Goal: Information Seeking & Learning: Find specific fact

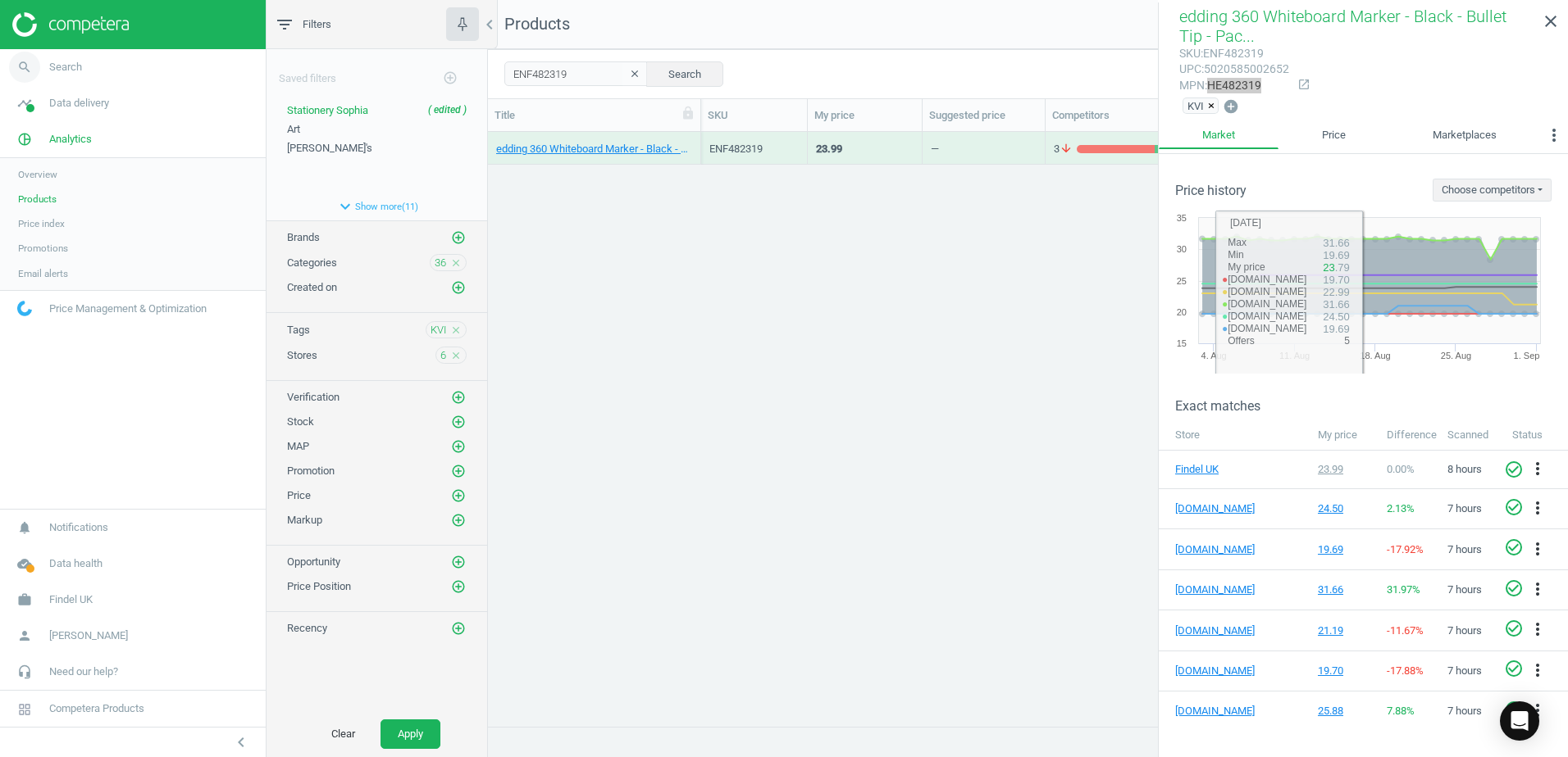
scroll to position [569, 1068]
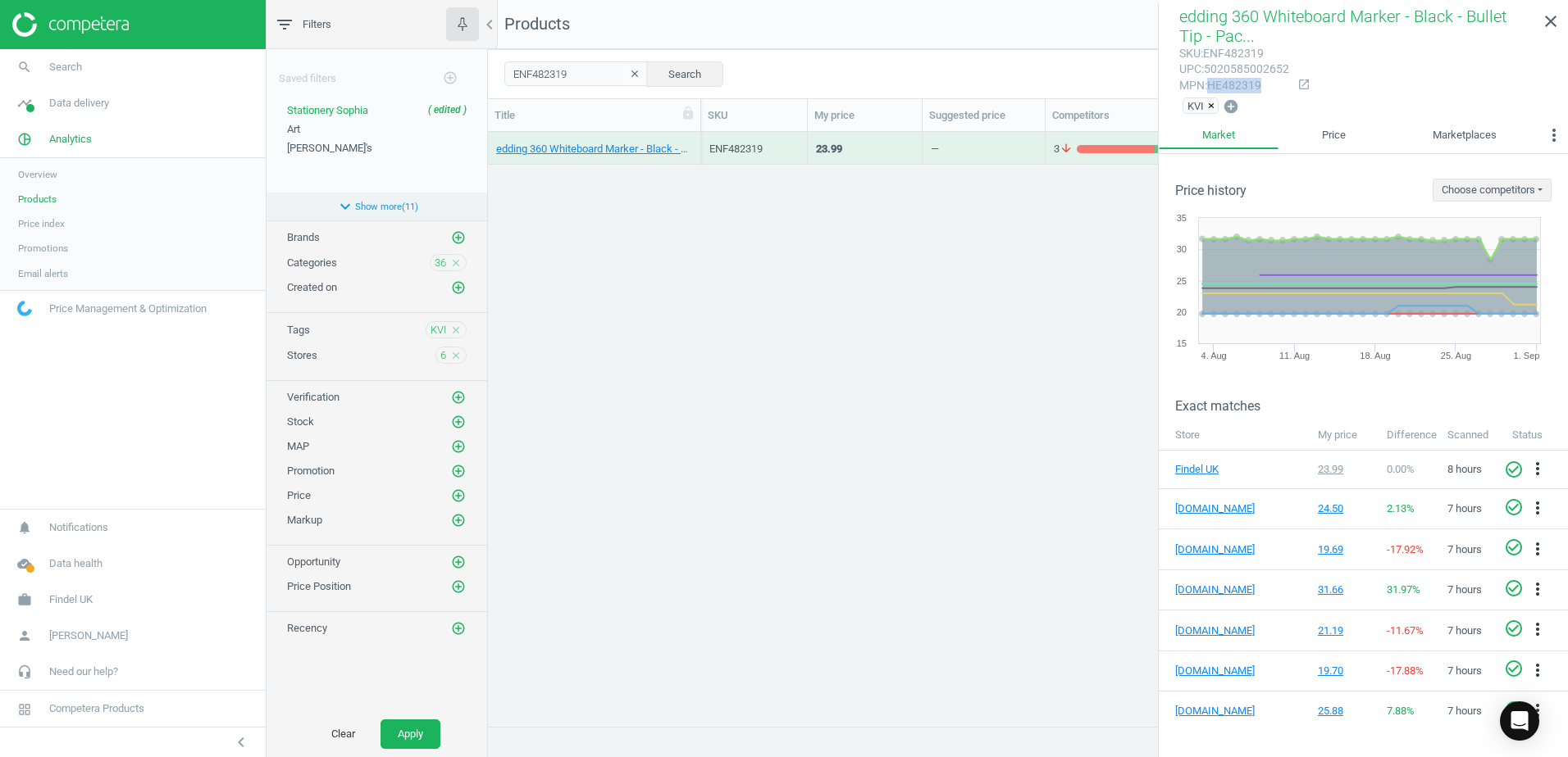
click at [374, 207] on button "expand_more Show more ( 11 )" at bounding box center [377, 206] width 221 height 28
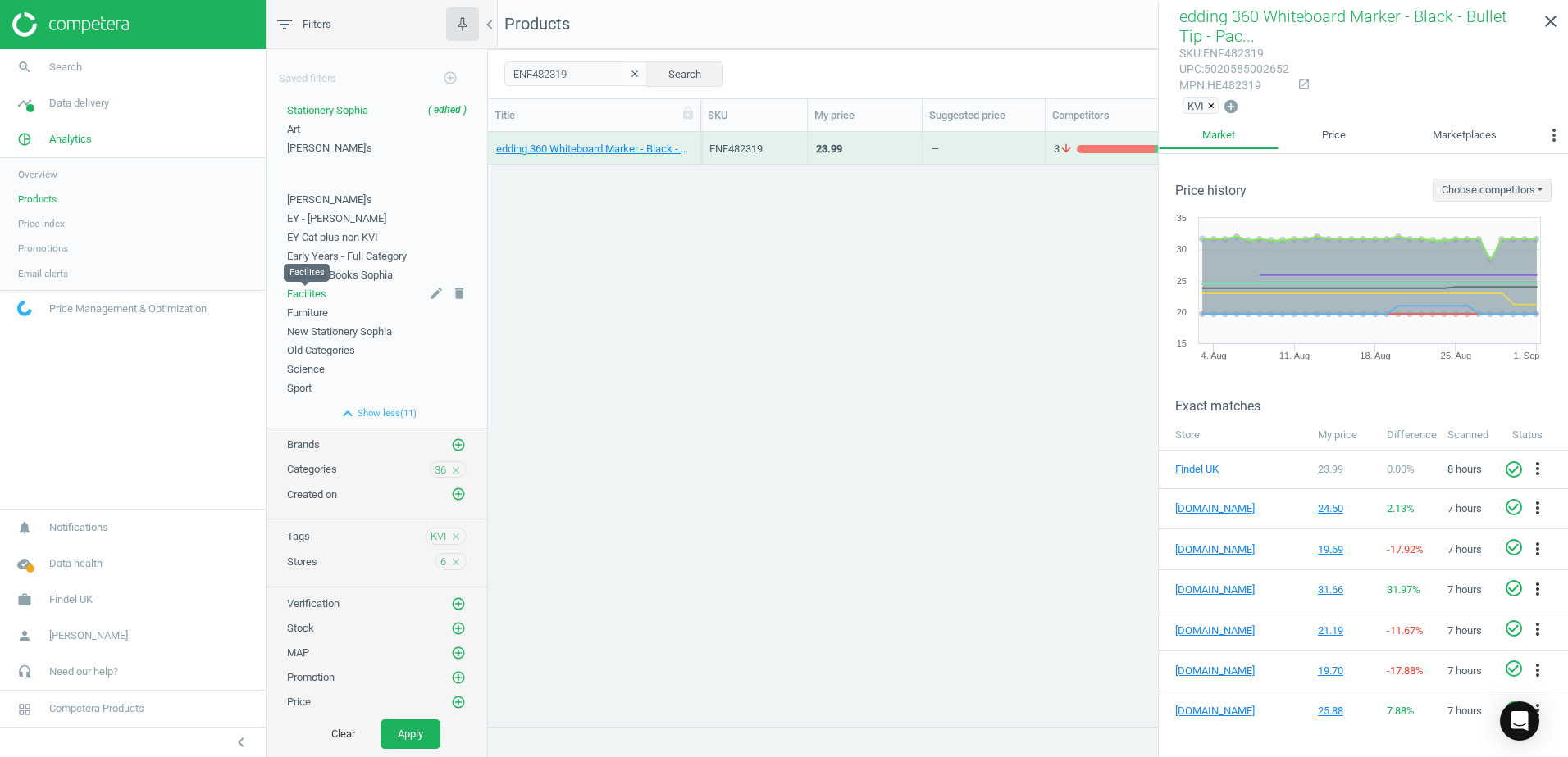
click at [307, 291] on span "Facilites" at bounding box center [306, 294] width 40 height 13
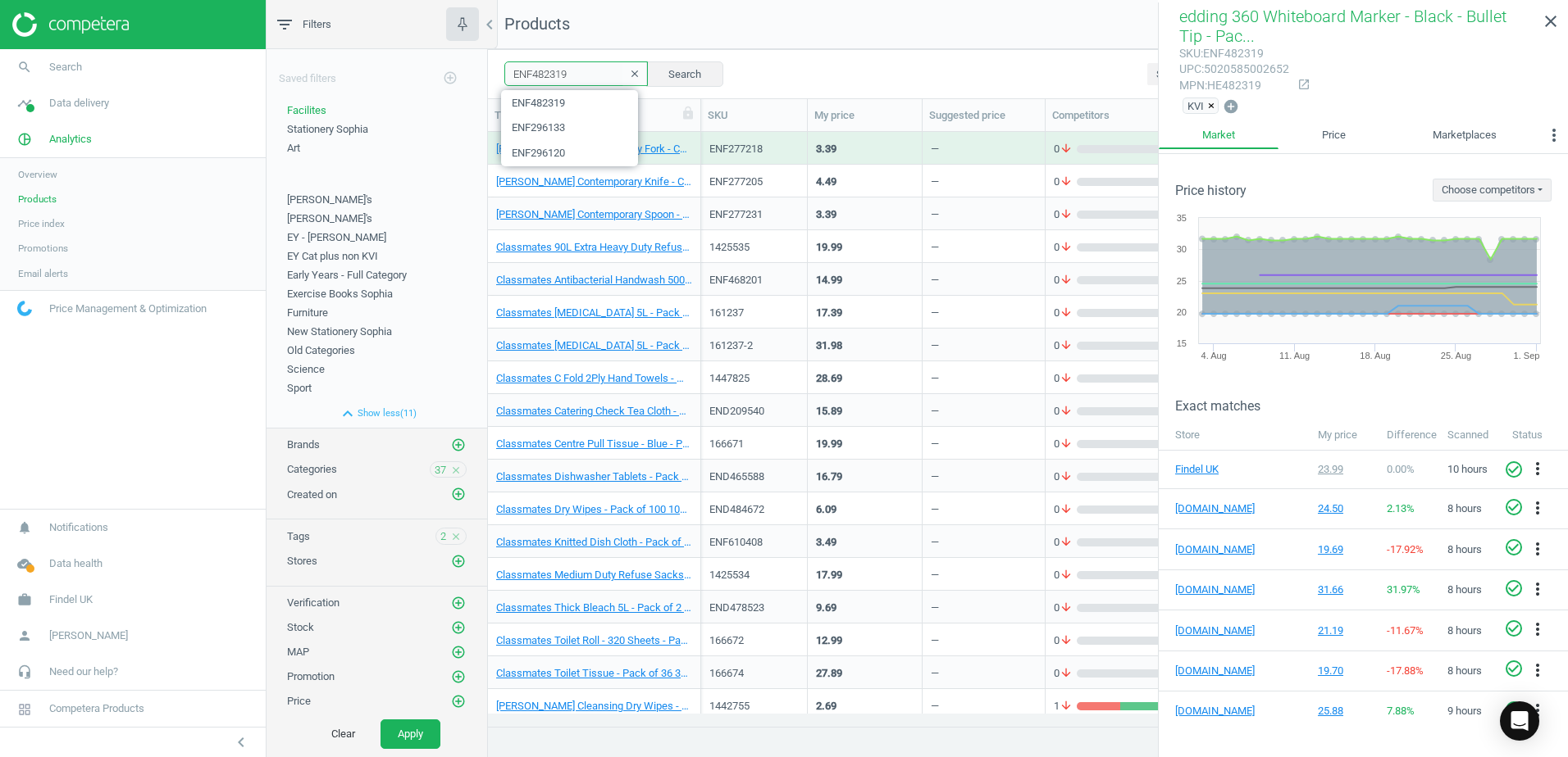
drag, startPoint x: 572, startPoint y: 78, endPoint x: 505, endPoint y: 77, distance: 67.0
click at [505, 77] on input "ENF482319" at bounding box center [576, 73] width 144 height 24
paste input "124590"
click at [654, 71] on button "Search" at bounding box center [685, 73] width 77 height 24
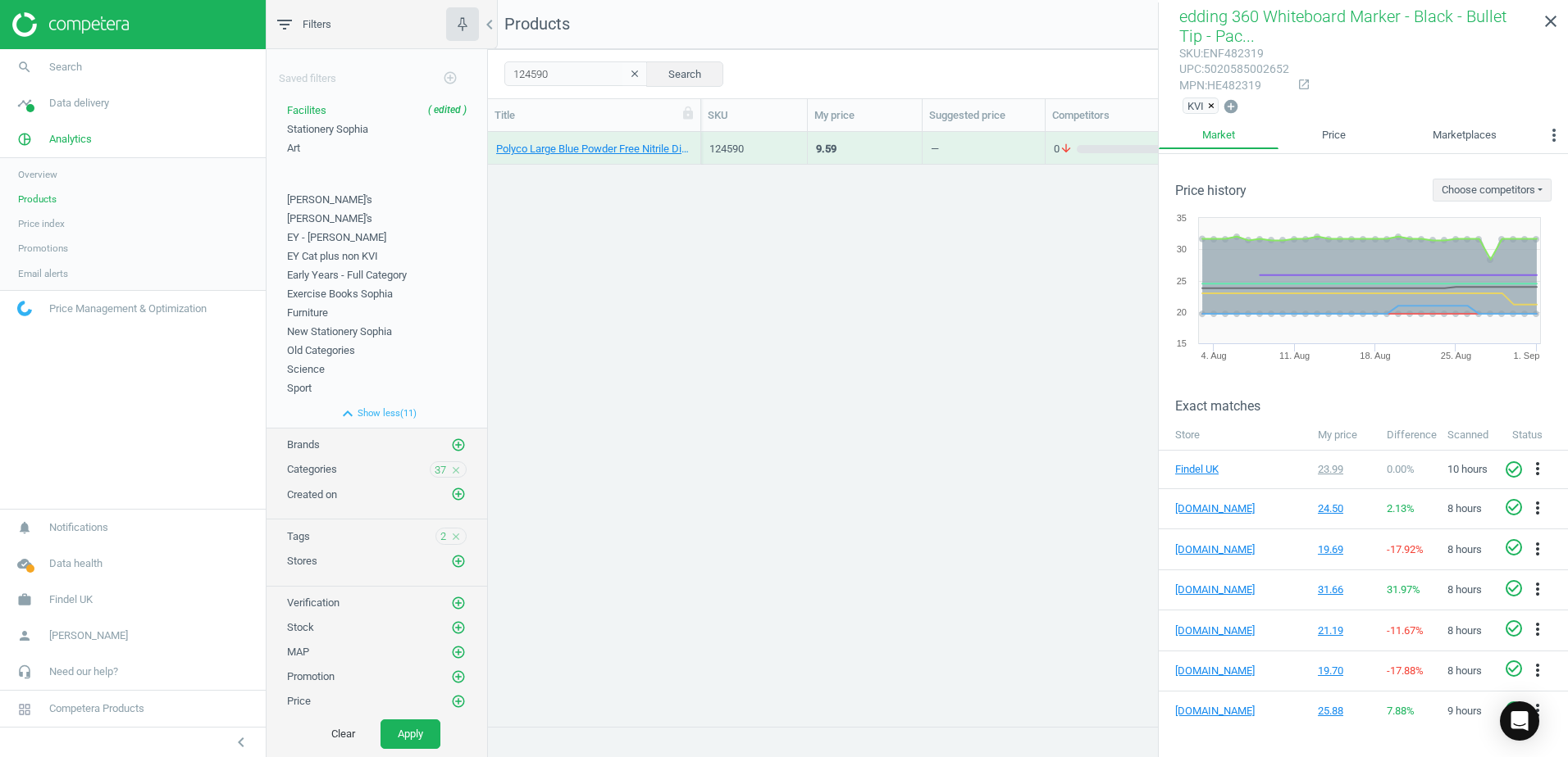
click at [692, 136] on div "Polyco Large Blue Powder Free Nitrile Disposable Gloves - Pack of 200 1 Each" at bounding box center [594, 148] width 213 height 33
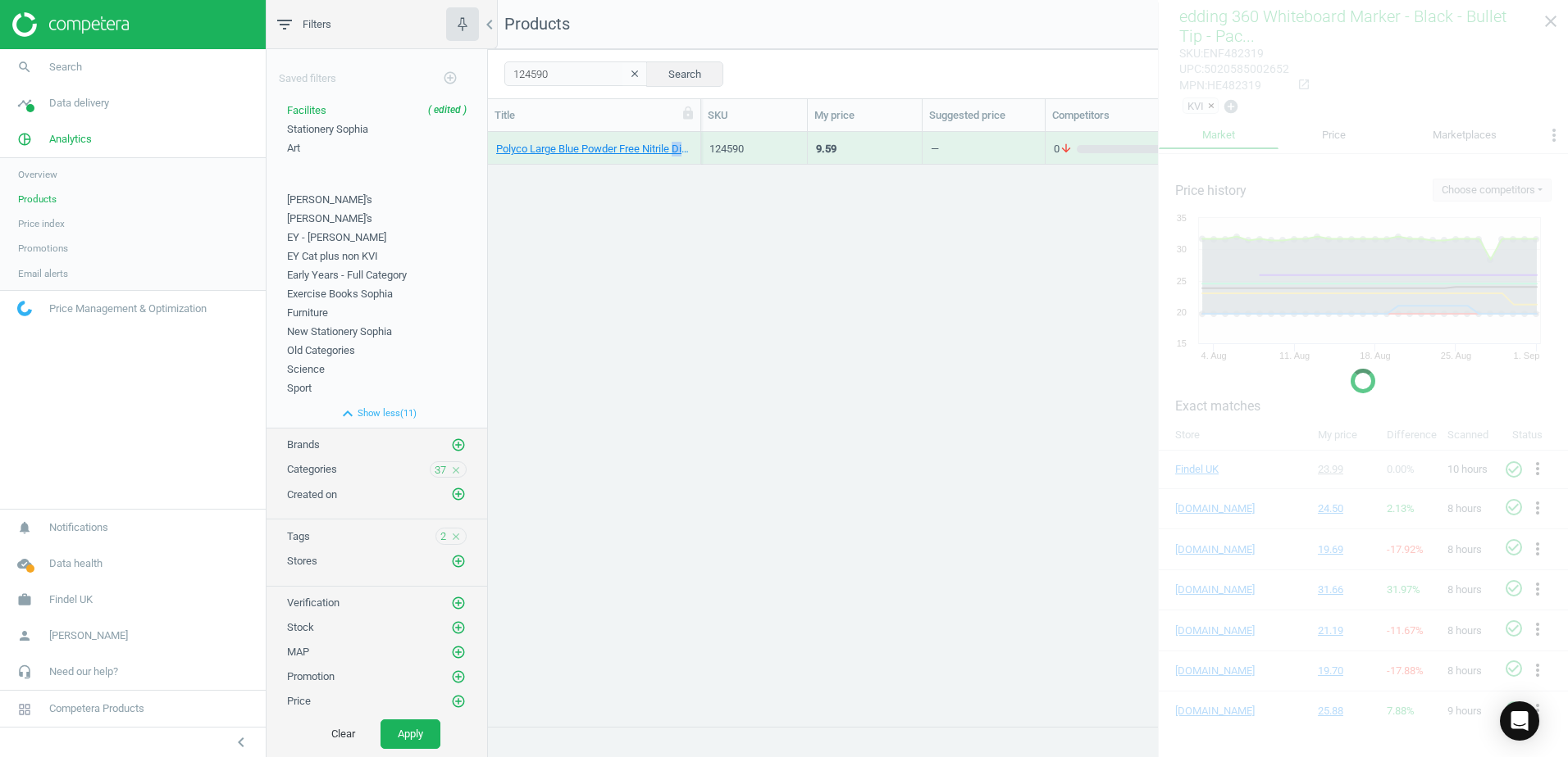
click at [692, 136] on div "Polyco Large Blue Powder Free Nitrile Disposable Gloves - Pack of 200 1 Each" at bounding box center [594, 148] width 213 height 33
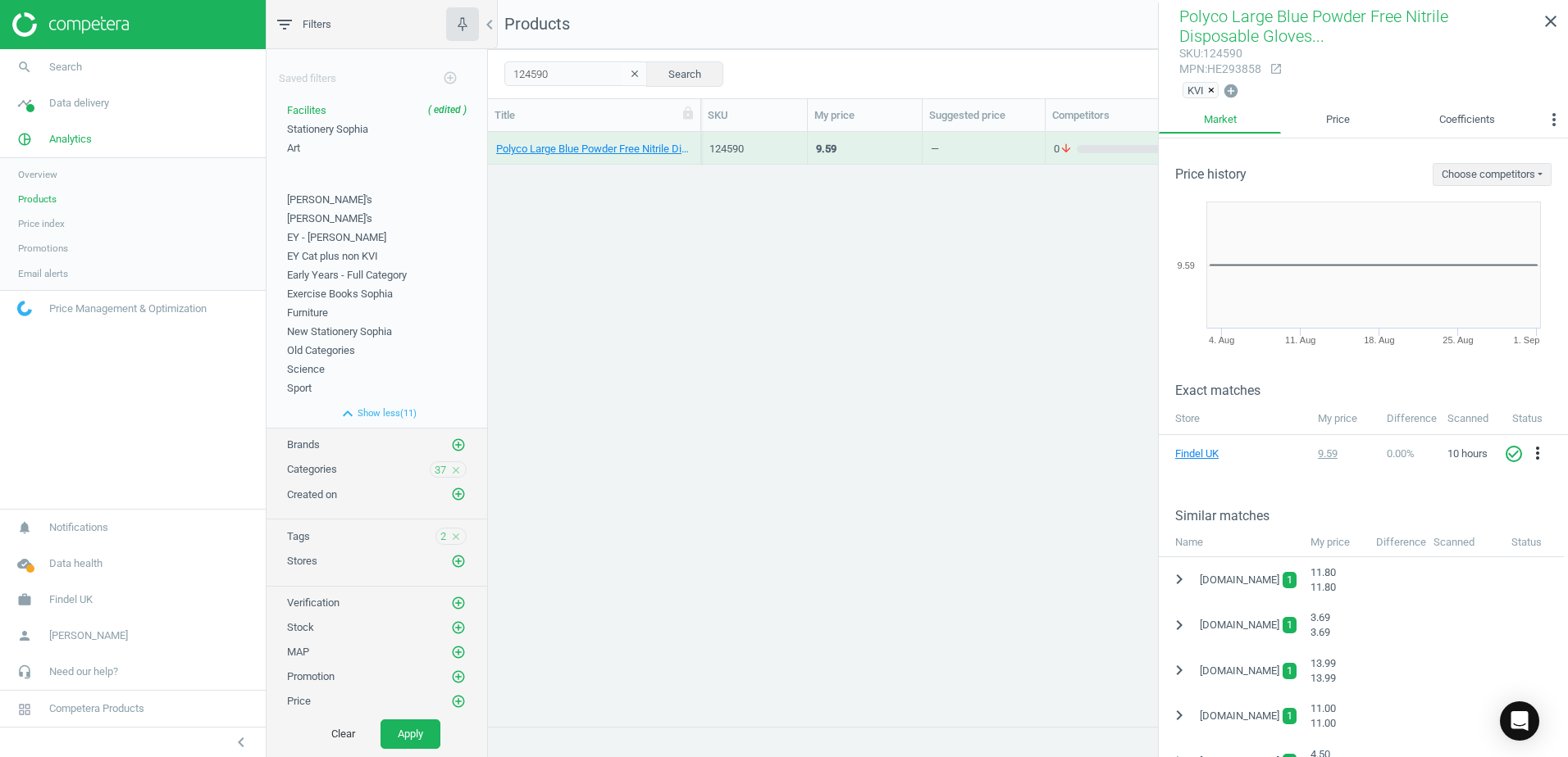
click at [1244, 70] on div "mpn : HE293858" at bounding box center [1220, 69] width 82 height 16
copy div "HE293858"
click at [452, 72] on div "filter_list Filters chevron_left Saved filters add_circle_outline Facilites ( e…" at bounding box center [917, 378] width 1301 height 757
paste input "ENF466355"
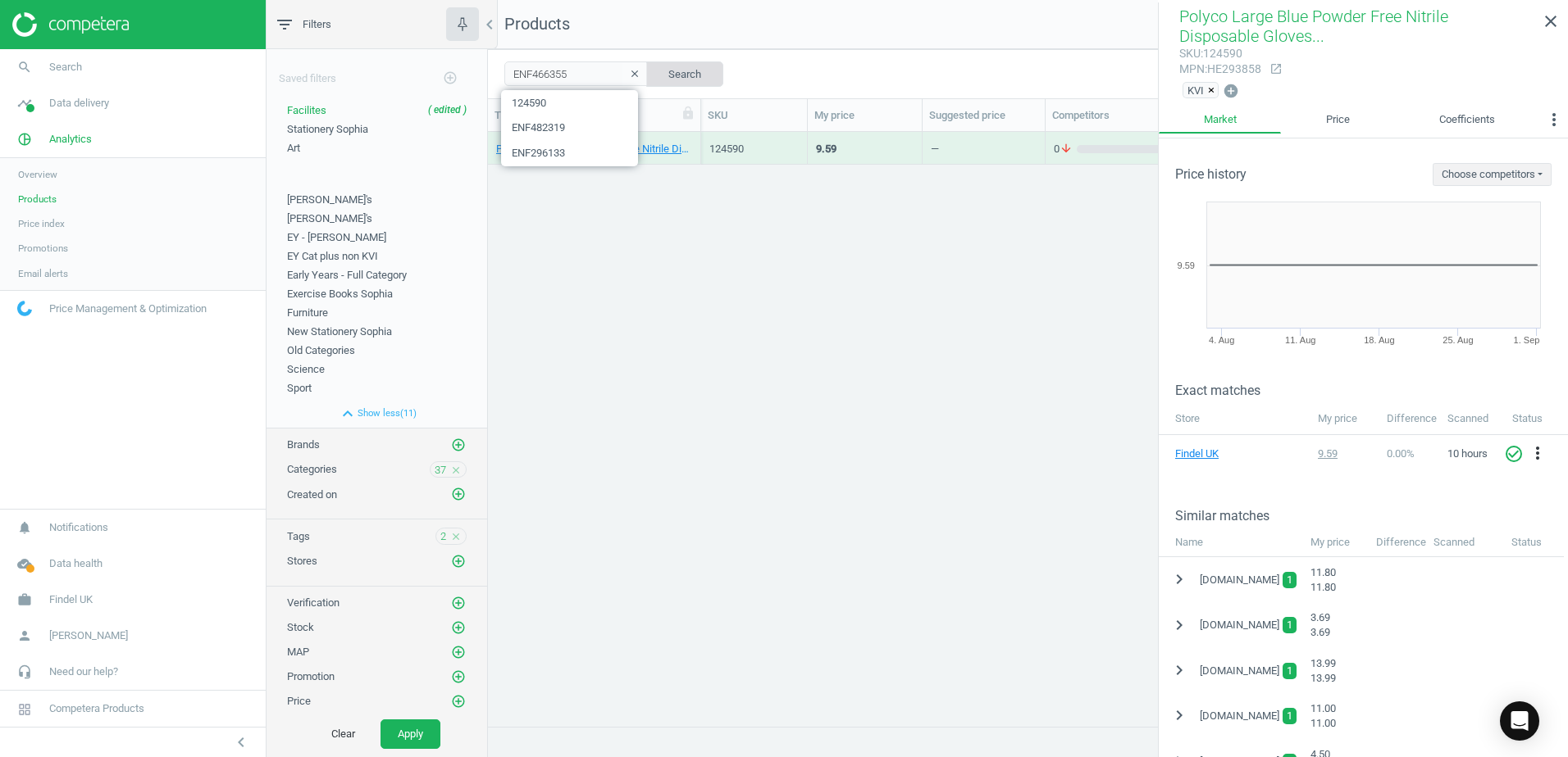
click at [688, 70] on button "Search" at bounding box center [685, 73] width 77 height 24
click at [693, 139] on div "Polyco Small Clear Powder Free Vinyl Disposable Gloves - Pack of 100 100 Pack" at bounding box center [594, 148] width 213 height 33
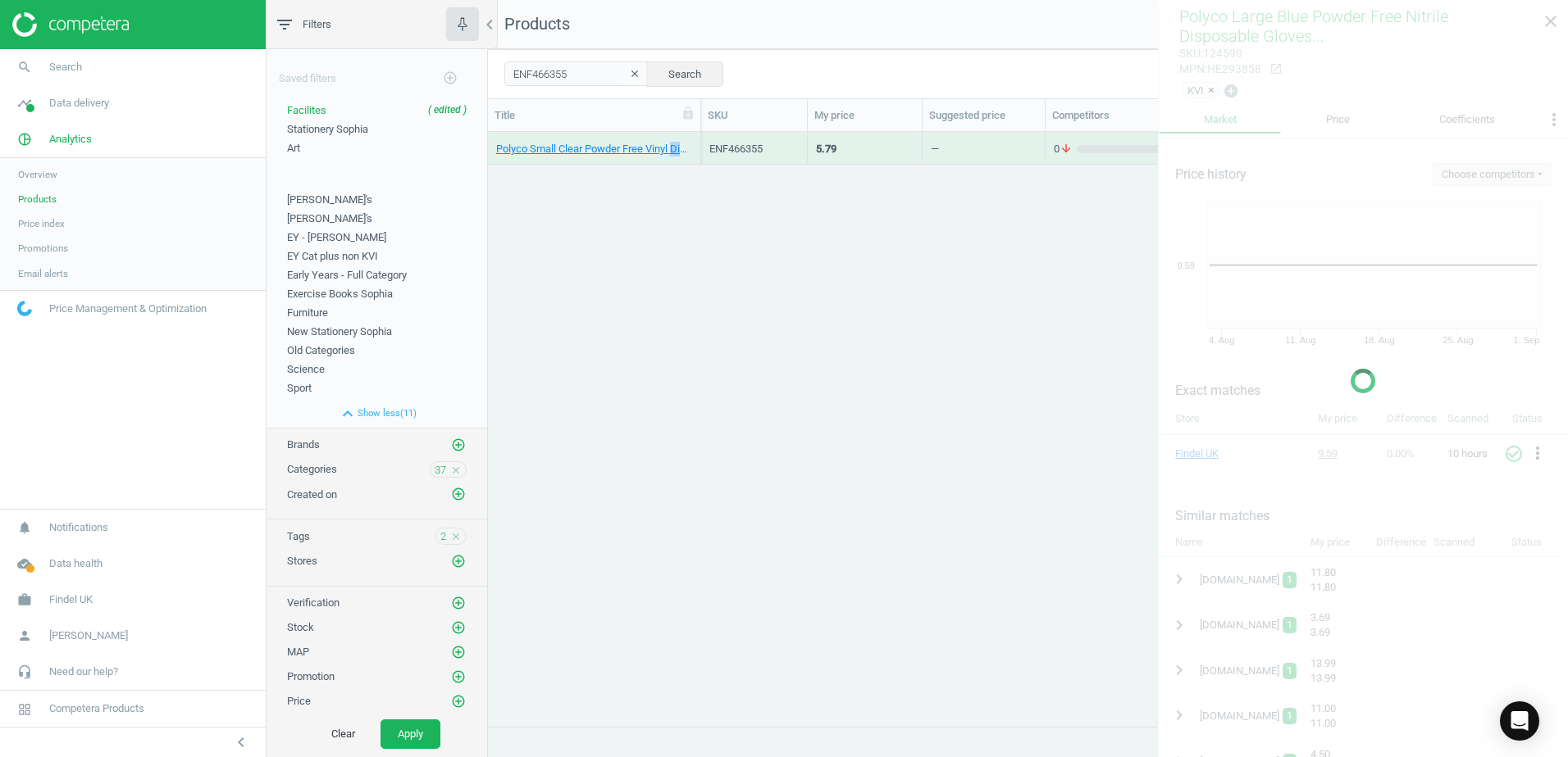
click at [693, 139] on div "Polyco Small Clear Powder Free Vinyl Disposable Gloves - Pack of 100 100 Pack" at bounding box center [594, 148] width 213 height 33
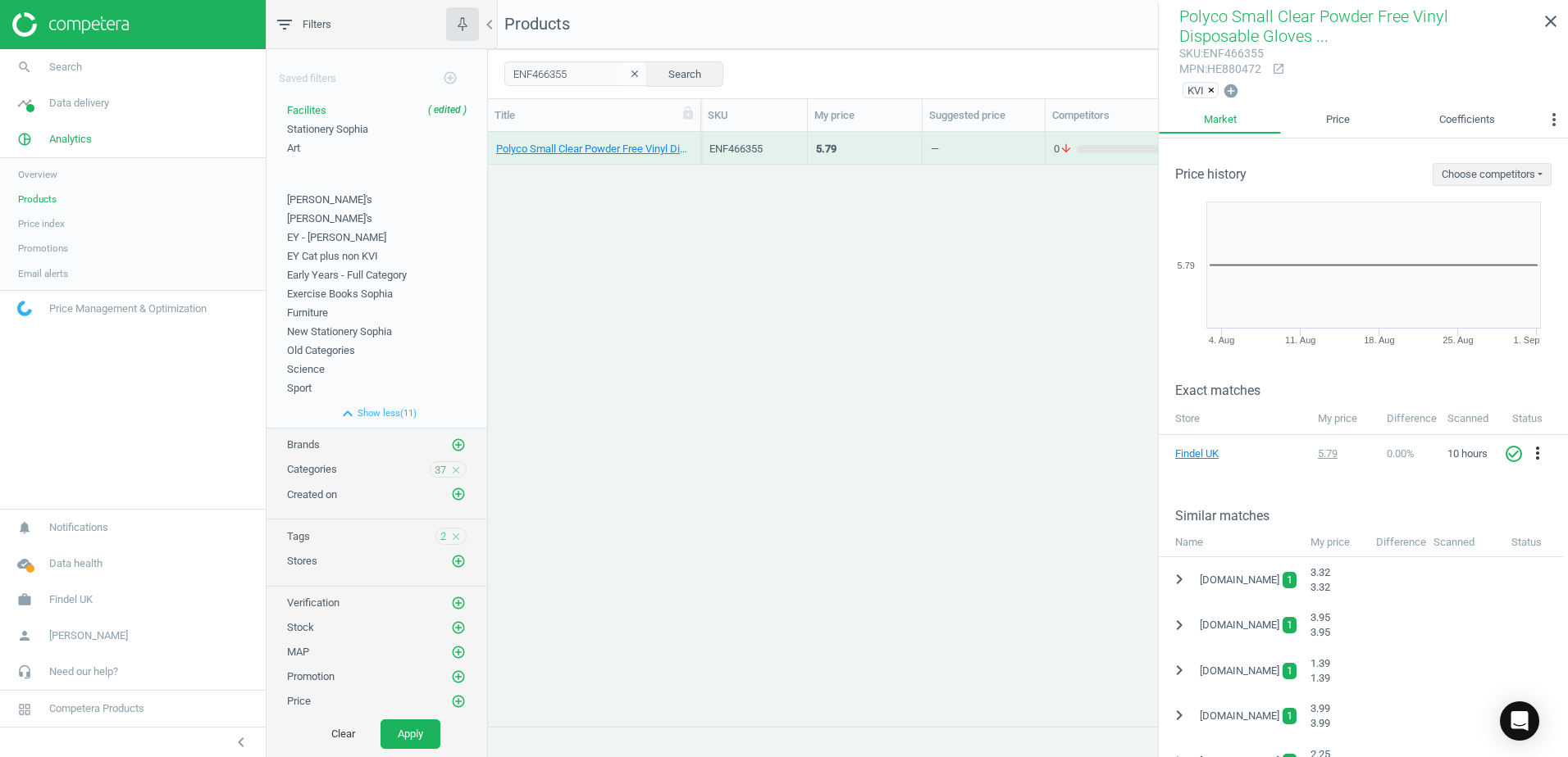
click at [1218, 66] on div "mpn : HE880472" at bounding box center [1221, 69] width 84 height 16
copy div "HE880472"
drag, startPoint x: 539, startPoint y: 67, endPoint x: 497, endPoint y: 66, distance: 42.0
click at [497, 66] on div "ENF466355 clear Search Select all on page (1) Save report horizontal_split Expa…" at bounding box center [1028, 73] width 1080 height 49
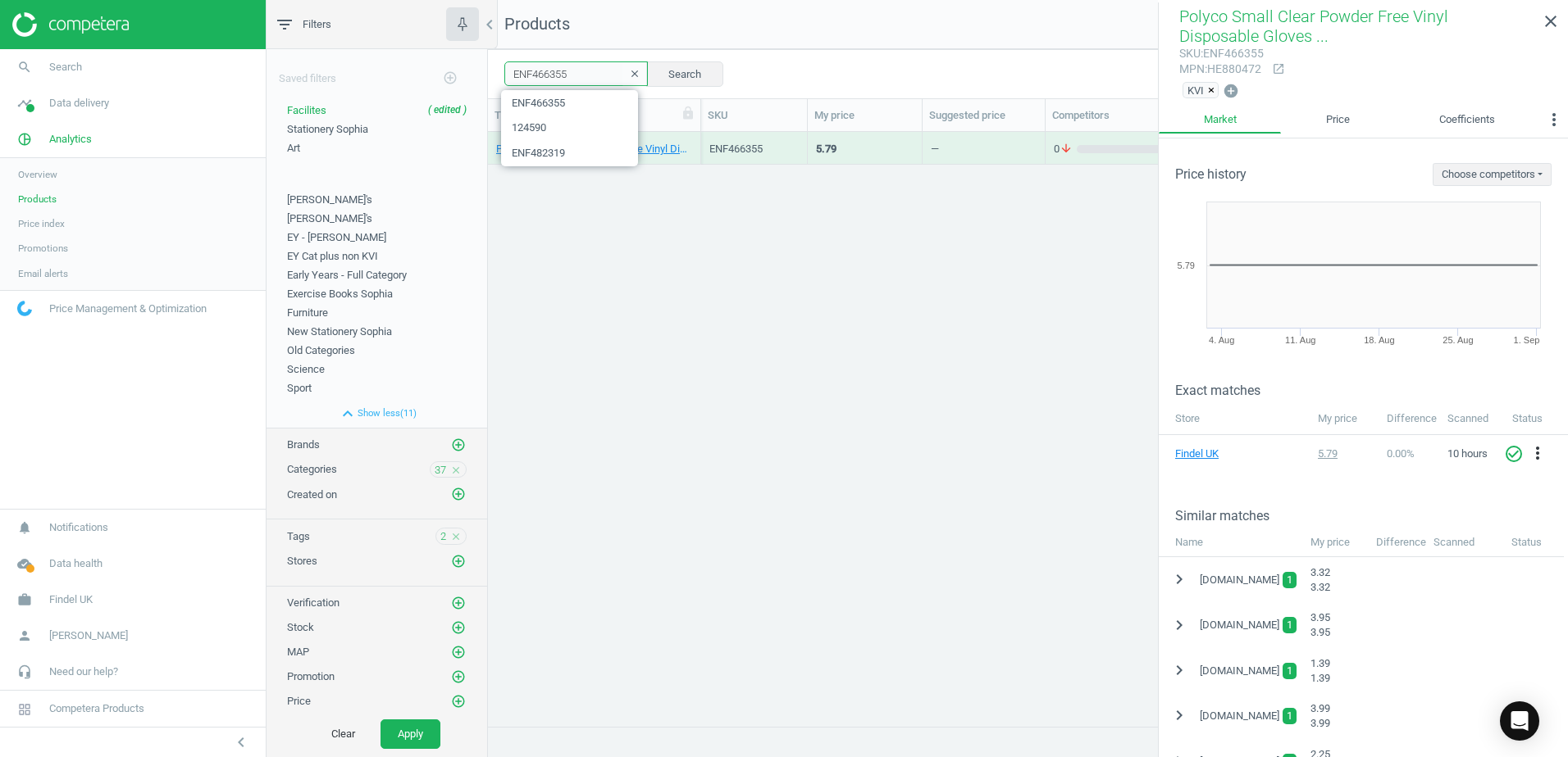
paste input "68"
click at [668, 76] on button "Search" at bounding box center [685, 73] width 77 height 24
click at [696, 141] on div "Polyco Medium Clear Powder Free Vinyl Disposable Gloves - Pack of 100 1 Each" at bounding box center [594, 148] width 213 height 33
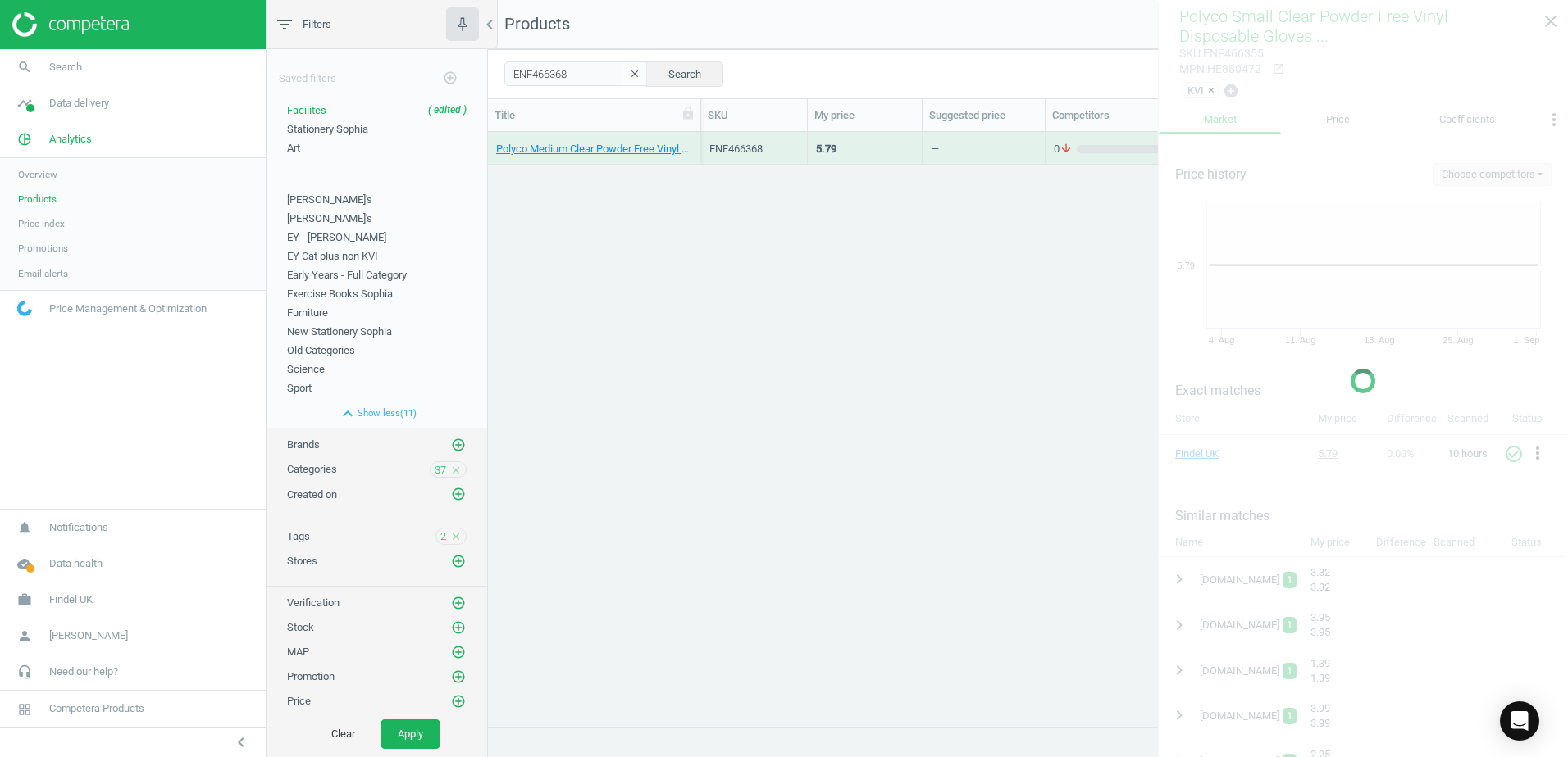
click at [696, 141] on div "Polyco Medium Clear Powder Free Vinyl Disposable Gloves - Pack of 100 1 Each" at bounding box center [594, 148] width 213 height 33
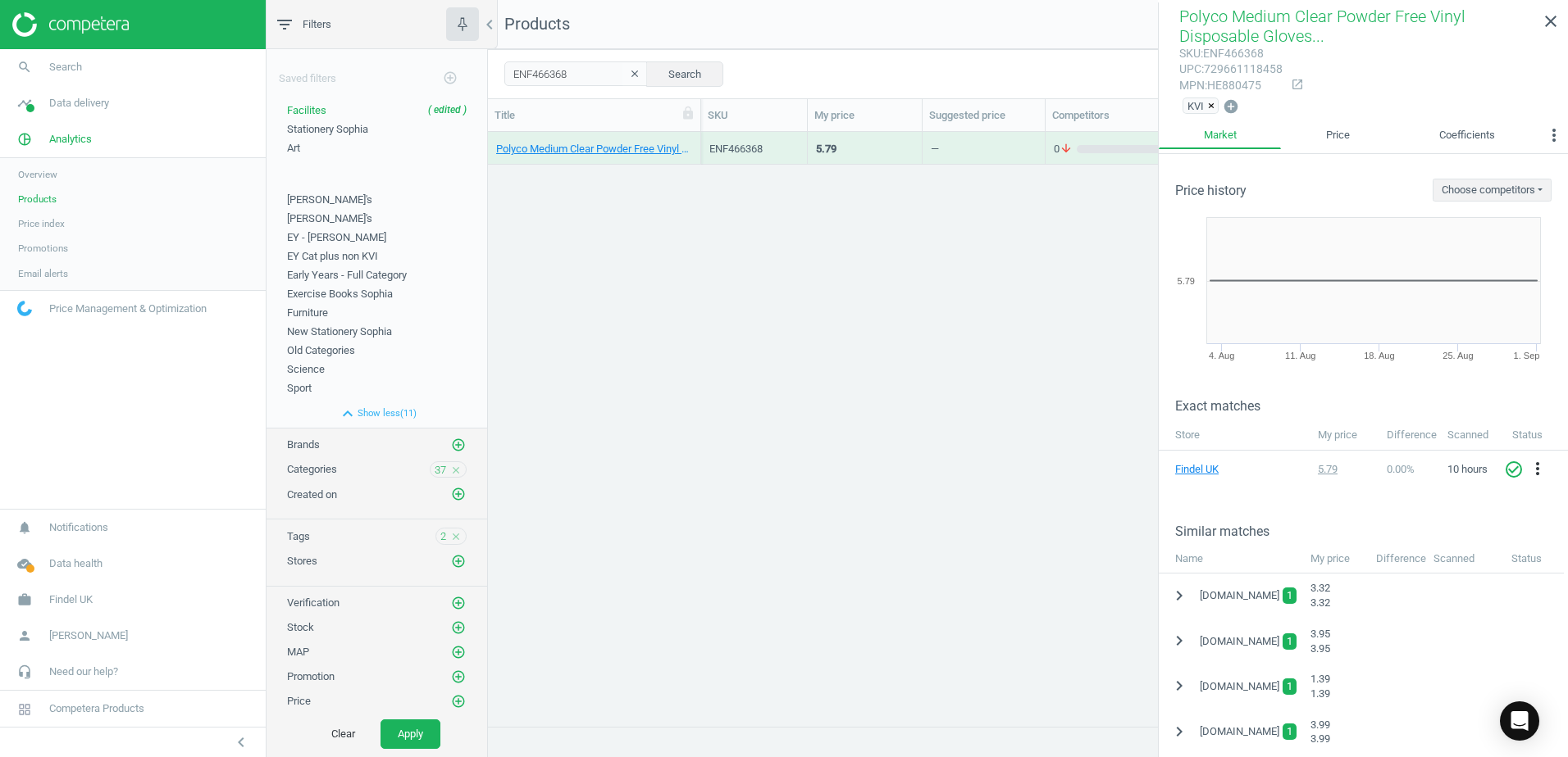
click at [1233, 82] on div "mpn : HE880475" at bounding box center [1230, 86] width 104 height 16
copy div "HE880475"
drag, startPoint x: 577, startPoint y: 72, endPoint x: 494, endPoint y: 74, distance: 83.0
click at [494, 74] on div "ENF466368 clear Search Select all on page (1) Save report horizontal_split Expa…" at bounding box center [1028, 73] width 1080 height 49
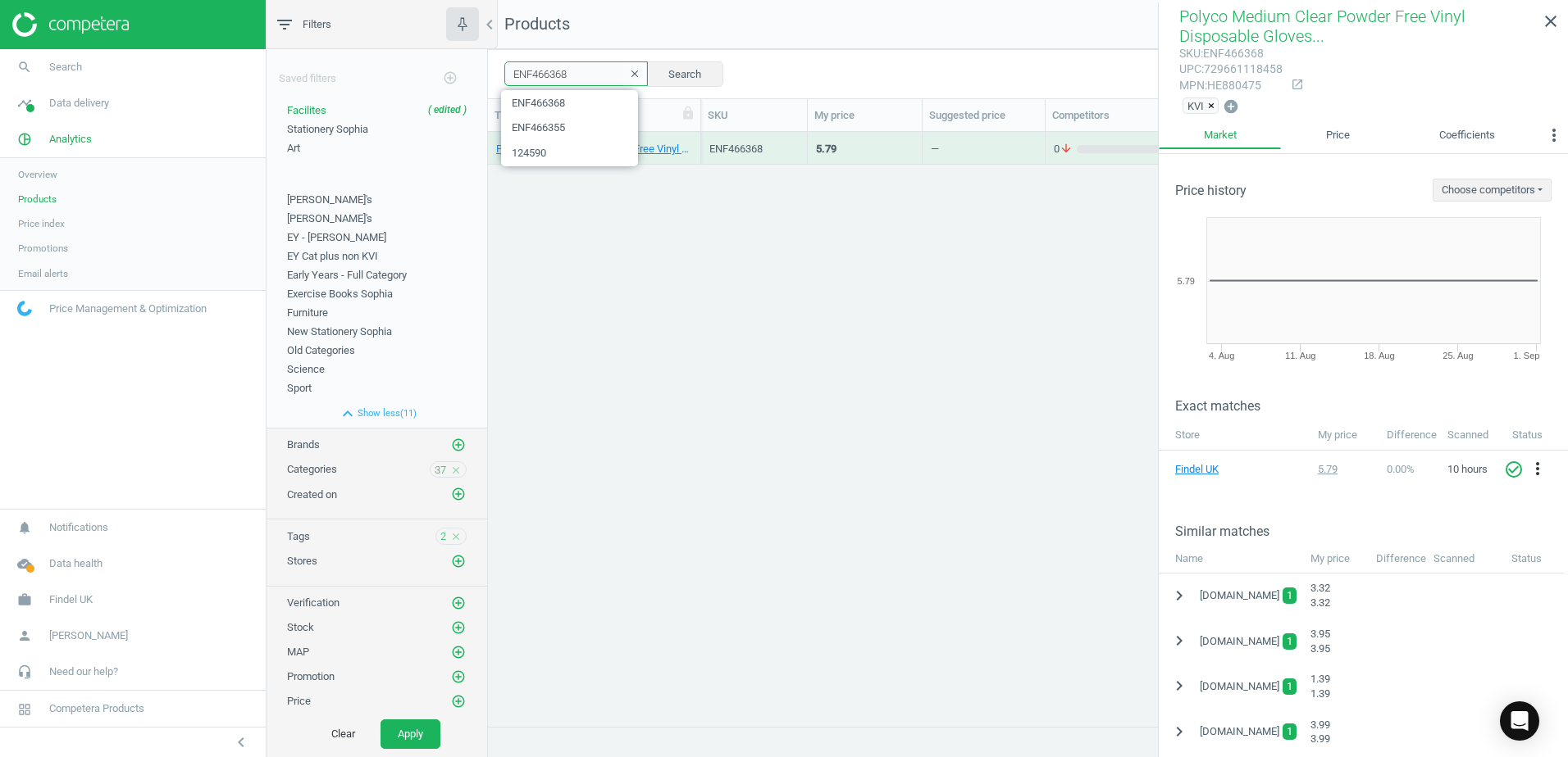
paste input "81"
type input "ENF466381"
click at [682, 68] on button "Search" at bounding box center [685, 73] width 77 height 24
click at [695, 140] on div "Polyco Large Clear Powder Free Vinyl Disposable Gloves - Pack of 100 1 Each" at bounding box center [594, 148] width 213 height 33
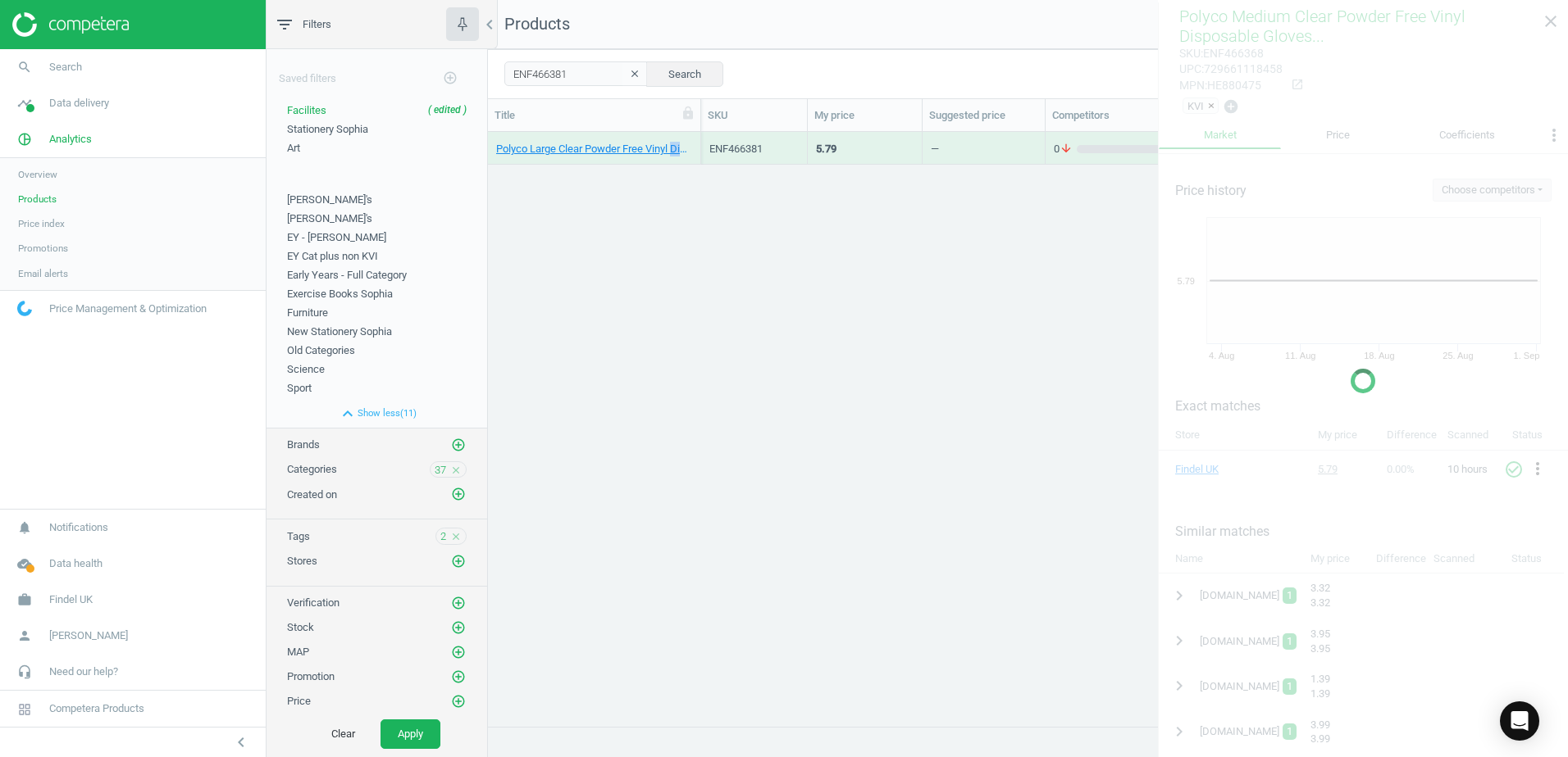
click at [695, 140] on div "Polyco Large Clear Powder Free Vinyl Disposable Gloves - Pack of 100 1 Each" at bounding box center [594, 148] width 213 height 33
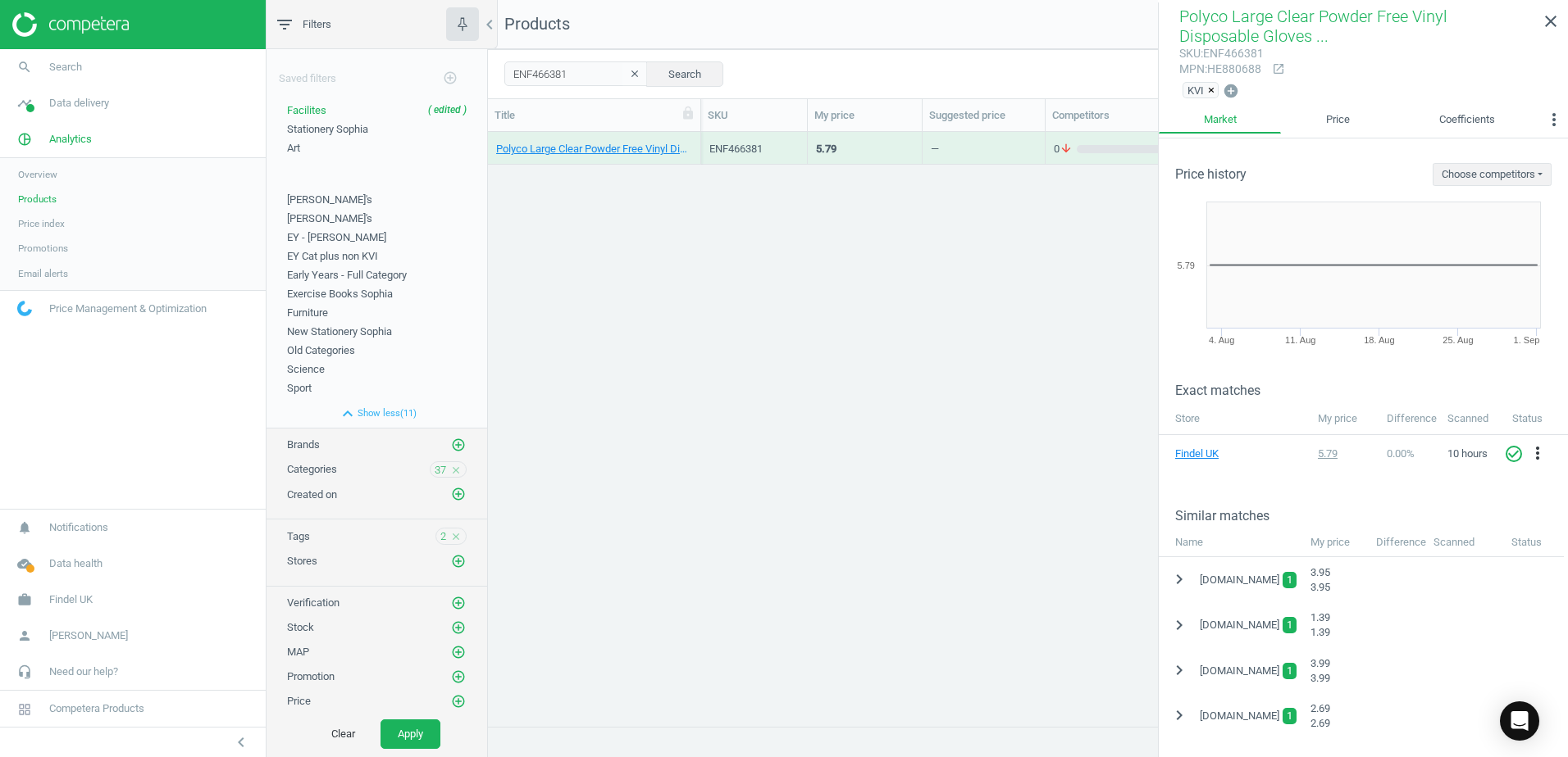
click at [1225, 69] on div "mpn : HE880688" at bounding box center [1221, 69] width 84 height 16
copy div "HE880688"
